Goal: Transaction & Acquisition: Purchase product/service

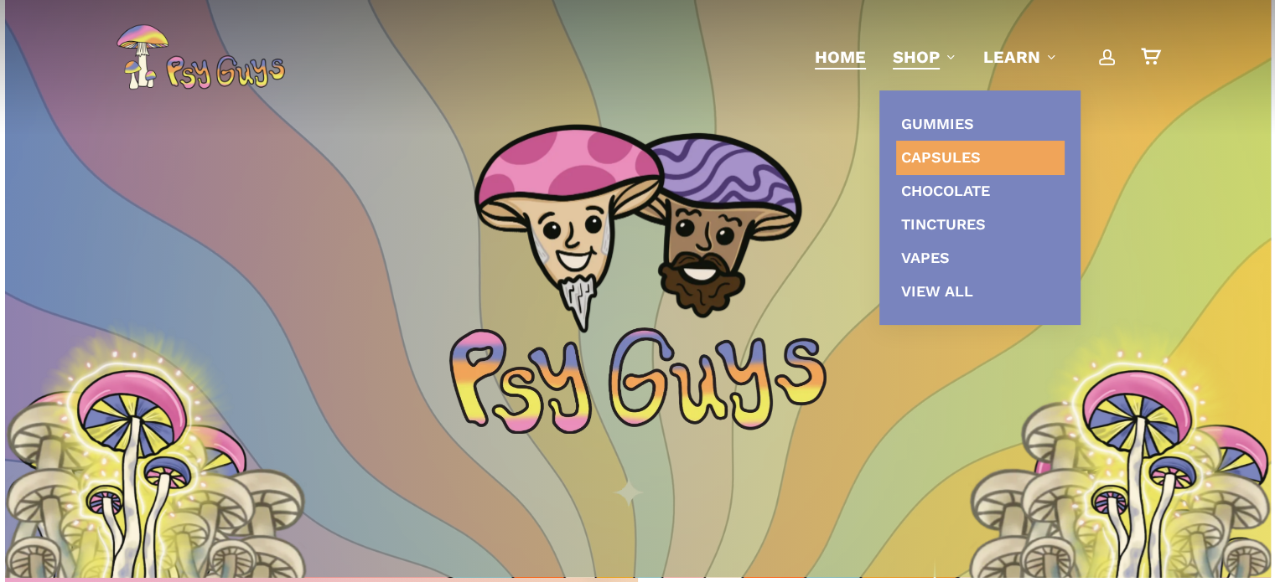
click at [952, 162] on span "Capsules" at bounding box center [941, 157] width 80 height 18
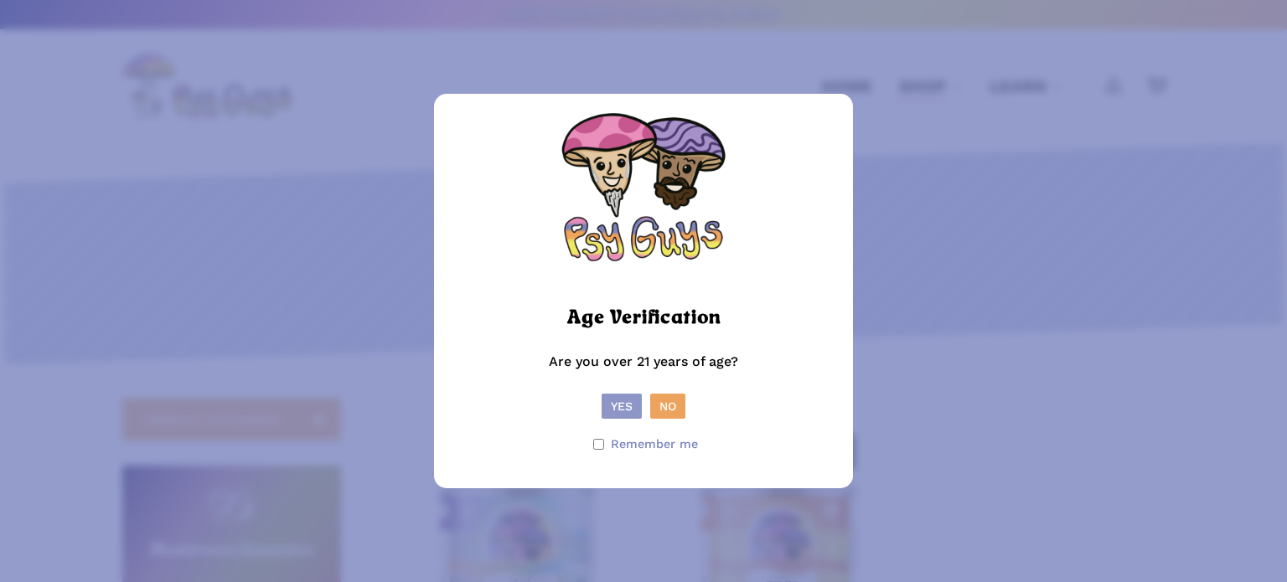
click at [620, 401] on button "Yes" at bounding box center [622, 406] width 40 height 25
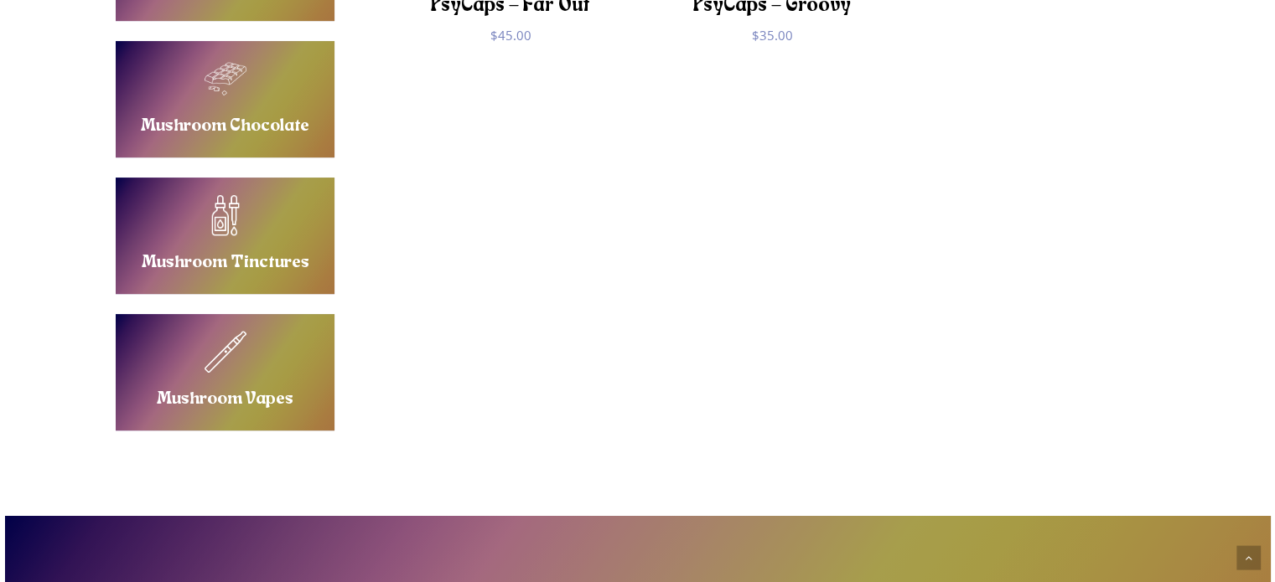
scroll to position [419, 0]
